Goal: Task Accomplishment & Management: Manage account settings

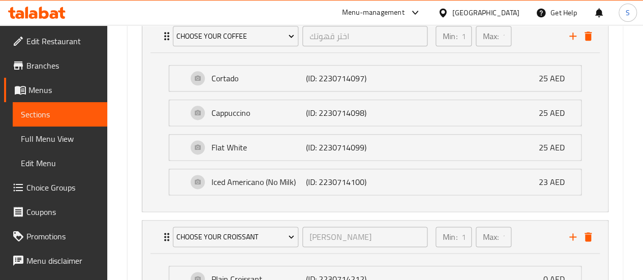
scroll to position [616, 0]
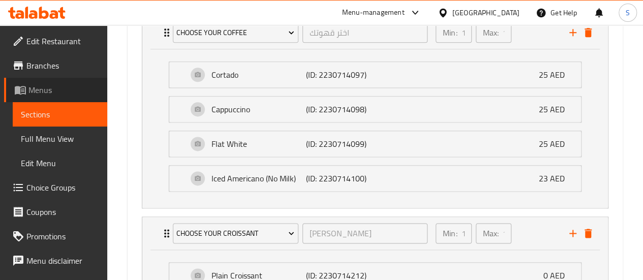
click at [57, 91] on span "Menus" at bounding box center [63, 90] width 71 height 12
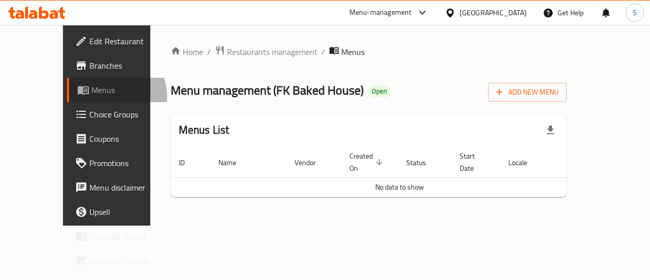
click at [91, 96] on span "Menus" at bounding box center [127, 90] width 72 height 12
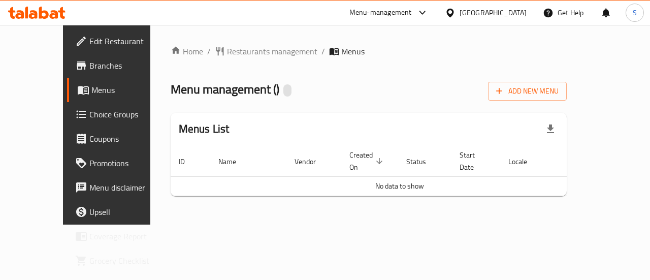
click at [568, 225] on div "Home / Restaurants management / Menus Menu management ( ) Add New Menu Menus Li…" at bounding box center [368, 125] width 437 height 200
click at [227, 54] on span "Restaurants management" at bounding box center [272, 51] width 90 height 12
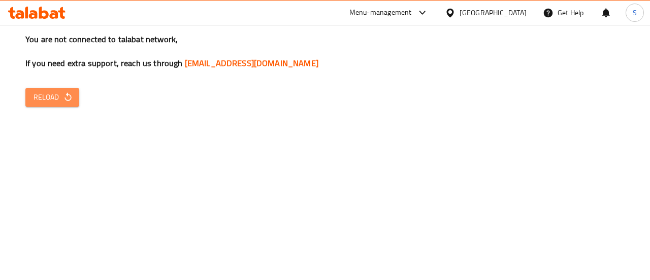
click at [65, 96] on icon "button" at bounding box center [68, 97] width 10 height 10
click at [67, 90] on button "Reload" at bounding box center [52, 97] width 54 height 19
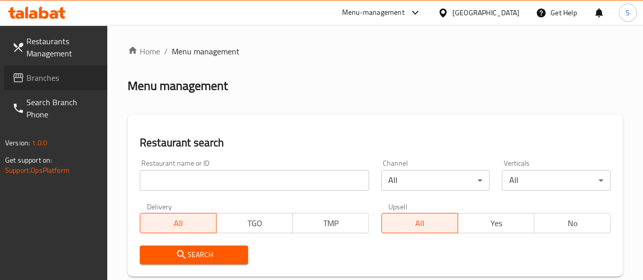
click at [48, 72] on span "Branches" at bounding box center [62, 78] width 73 height 12
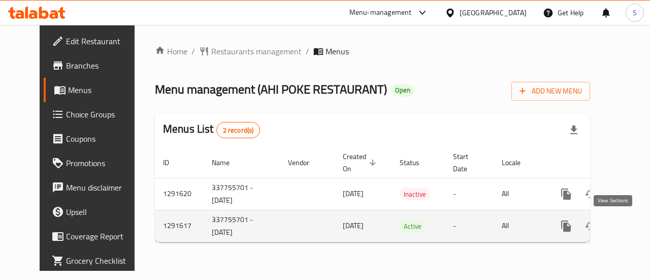
click at [635, 225] on icon "enhanced table" at bounding box center [639, 225] width 9 height 9
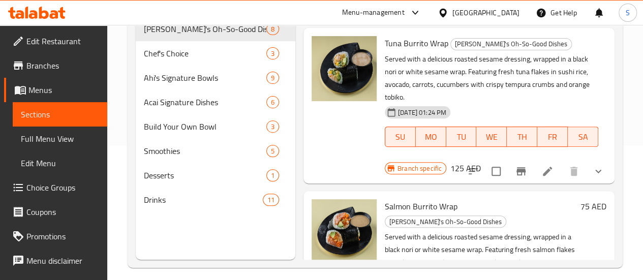
scroll to position [142, 0]
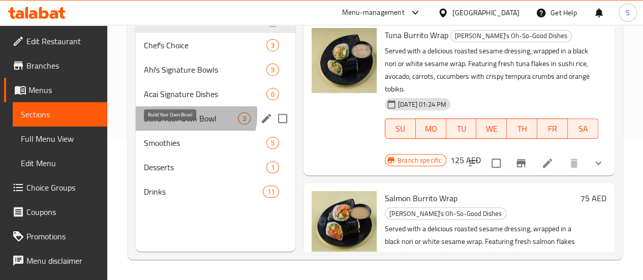
click at [181, 124] on span "Build Your Own Bowl" at bounding box center [191, 118] width 94 height 12
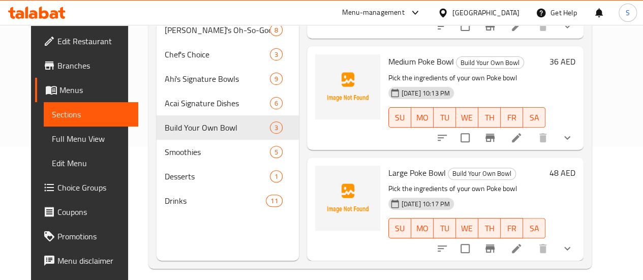
scroll to position [142, 0]
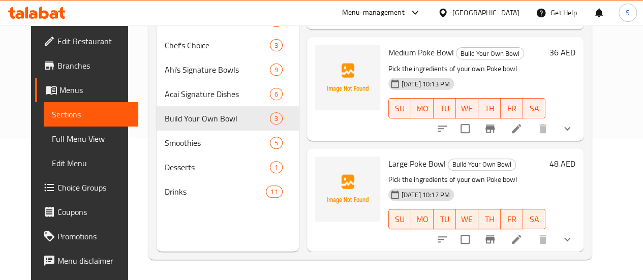
click at [128, 211] on div "Home / Restaurants management / Menus / Sections AHI POKE RESTAURANT Open impor…" at bounding box center [370, 81] width 484 height 397
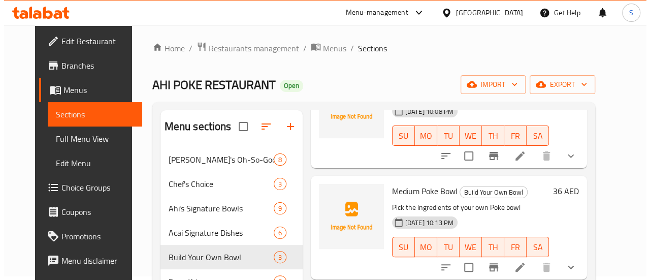
scroll to position [0, 0]
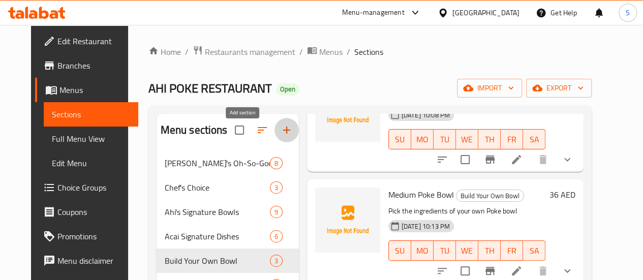
click at [280, 136] on icon "button" at bounding box center [286, 130] width 12 height 12
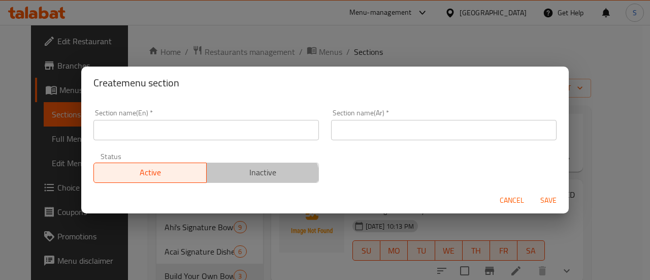
click at [253, 179] on span "Inactive" at bounding box center [263, 172] width 105 height 15
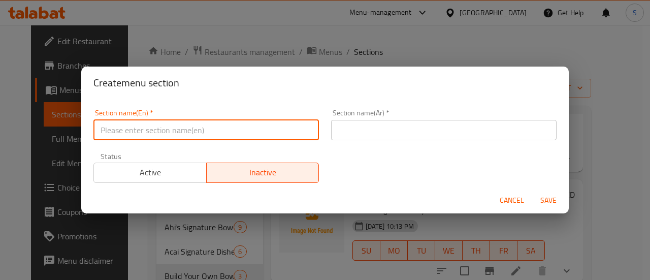
click at [207, 132] on input "text" at bounding box center [206, 130] width 226 height 20
paste input "Açaí palm"
type input "Build your own Açaí"
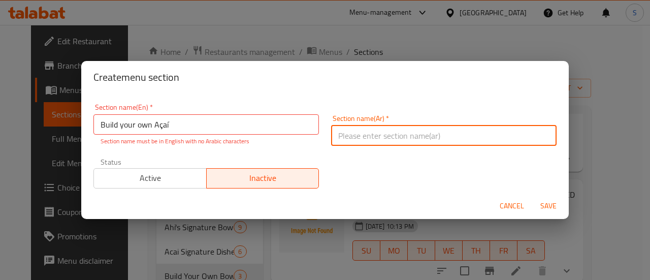
click at [397, 123] on div "Section name(Ar)   * Section name(Ar) *" at bounding box center [444, 130] width 226 height 31
click at [395, 130] on input "text" at bounding box center [444, 135] width 226 height 20
type input "d"
